Goal: Use online tool/utility: Use online tool/utility

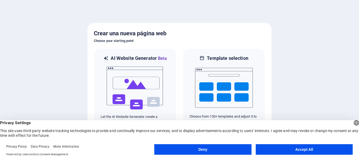
click at [299, 148] on button "Accept All" at bounding box center [304, 149] width 97 height 11
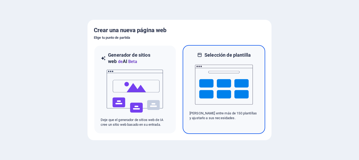
click at [223, 65] on img at bounding box center [224, 84] width 58 height 53
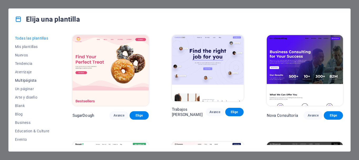
click at [23, 79] on span "Multipágista" at bounding box center [32, 80] width 34 height 4
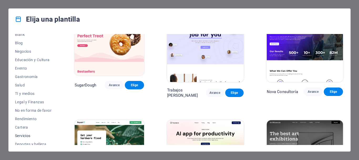
scroll to position [95, 0]
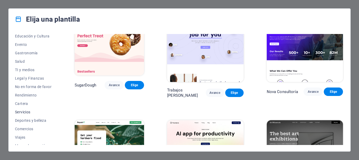
click at [27, 112] on span "Servicios" at bounding box center [33, 112] width 37 height 4
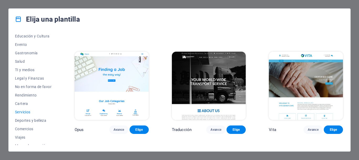
scroll to position [708, 0]
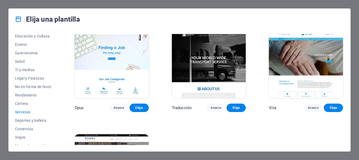
scroll to position [661, 0]
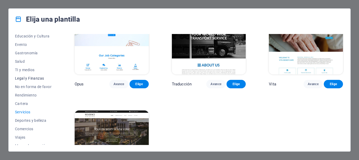
click at [24, 78] on span "Legal y Finanzas" at bounding box center [33, 78] width 37 height 4
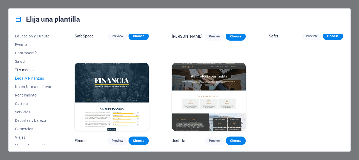
scroll to position [77, 0]
click at [26, 67] on button "TI y medios" at bounding box center [33, 69] width 37 height 8
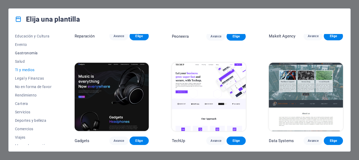
click at [22, 52] on span "Gastronomía" at bounding box center [33, 53] width 37 height 4
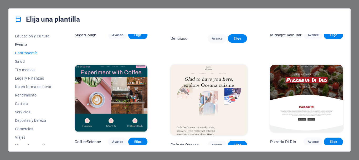
click at [20, 45] on span "Evento" at bounding box center [33, 44] width 37 height 4
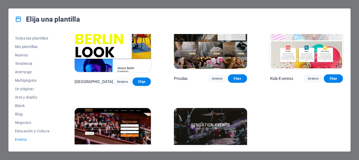
scroll to position [95, 0]
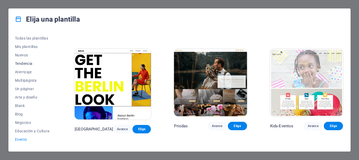
click at [15, 63] on span "Tendencia" at bounding box center [33, 63] width 37 height 4
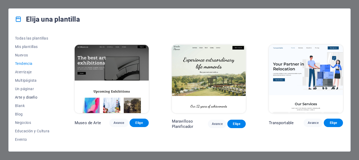
scroll to position [47, 0]
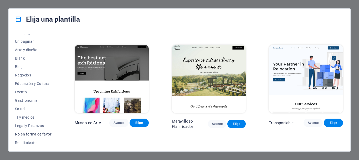
click at [32, 133] on span "No en forma de favor" at bounding box center [33, 134] width 37 height 4
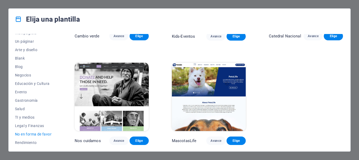
scroll to position [0, 0]
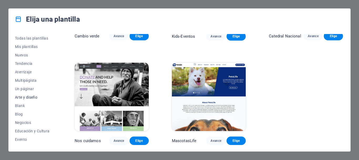
click at [28, 96] on span "Arte y diseño" at bounding box center [33, 97] width 37 height 4
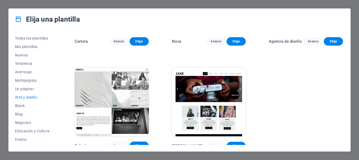
scroll to position [389, 0]
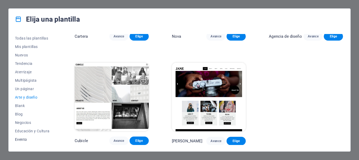
click at [20, 140] on span "Evento" at bounding box center [33, 139] width 37 height 4
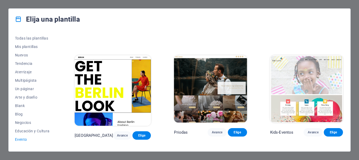
scroll to position [183, 0]
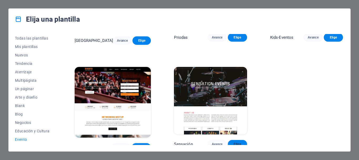
click at [237, 142] on span "Elige" at bounding box center [237, 144] width 11 height 4
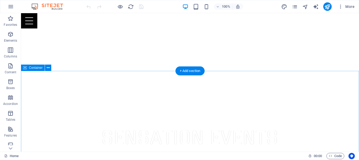
scroll to position [27, 0]
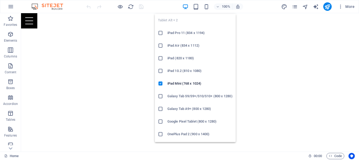
click at [194, 10] on div "Tablet Alt + 2 iPad Pro 11 (834 x 1194) iPad Air (834 x 1112) iPad (820 x 1180)…" at bounding box center [195, 76] width 81 height 132
click at [196, 9] on icon "button" at bounding box center [196, 7] width 6 height 6
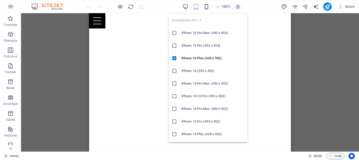
click at [207, 8] on icon "button" at bounding box center [206, 7] width 6 height 6
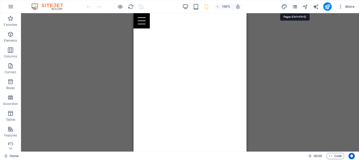
click at [295, 8] on icon "pages" at bounding box center [295, 7] width 6 height 6
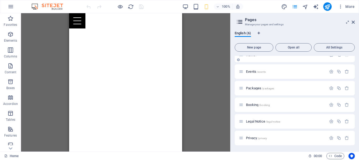
scroll to position [0, 0]
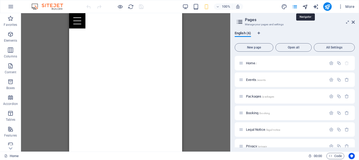
click at [307, 8] on icon "navigator" at bounding box center [305, 7] width 6 height 6
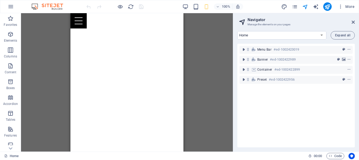
click at [319, 7] on div "More" at bounding box center [318, 6] width 75 height 8
click at [315, 8] on icon "text_generator" at bounding box center [316, 7] width 6 height 6
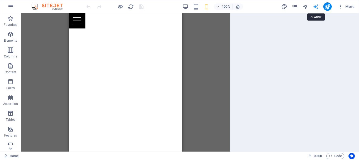
select select "English"
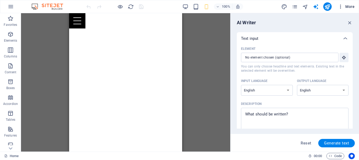
click at [355, 7] on button "More" at bounding box center [346, 6] width 21 height 8
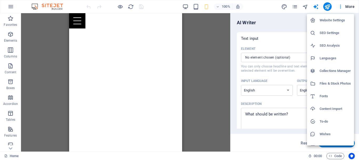
click at [318, 44] on div at bounding box center [314, 45] width 9 height 5
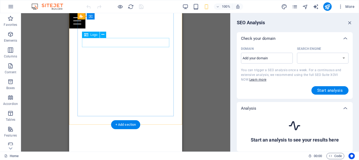
select select "[DOMAIN_NAME]"
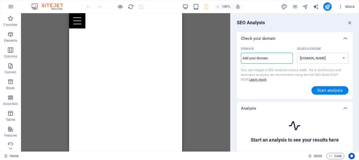
click at [260, 54] on input "Domain ​" at bounding box center [267, 58] width 52 height 8
type input "[DOMAIN_NAME]"
select select "[DOMAIN_NAME]"
type input "[DOMAIN_NAME]"
select select "[DOMAIN_NAME]"
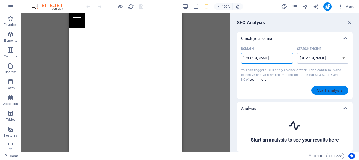
type input "[DOMAIN_NAME]"
click at [327, 92] on span "Start analysis" at bounding box center [329, 90] width 25 height 4
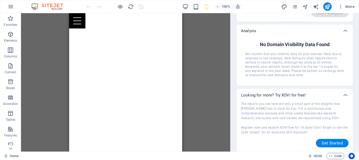
scroll to position [30, 0]
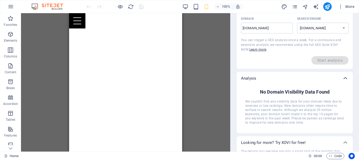
click at [342, 75] on div at bounding box center [345, 78] width 13 height 13
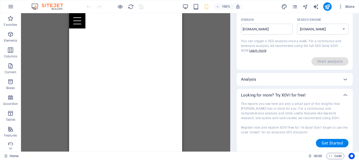
scroll to position [0, 0]
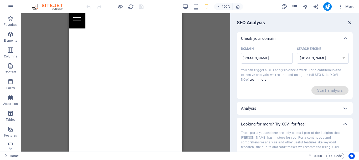
click at [352, 23] on icon "button" at bounding box center [350, 23] width 6 height 6
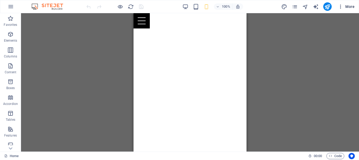
click at [347, 5] on span "More" at bounding box center [346, 6] width 17 height 5
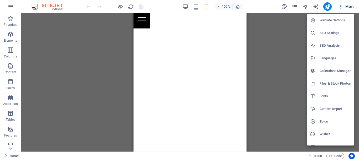
click at [340, 5] on div at bounding box center [179, 80] width 359 height 160
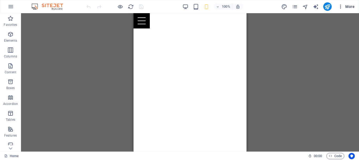
click at [339, 6] on icon "button" at bounding box center [340, 6] width 5 height 5
